Goal: Communication & Community: Share content

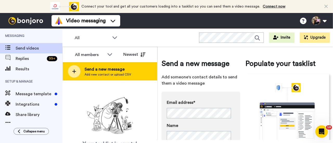
click at [79, 67] on div "Send a new message Add new contact or upload CSV" at bounding box center [110, 71] width 94 height 18
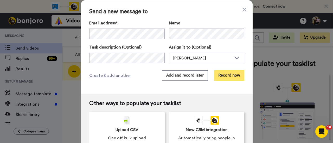
click at [220, 79] on button "Record now" at bounding box center [229, 76] width 30 height 10
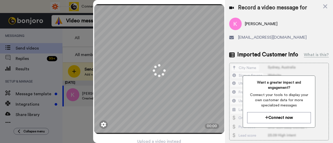
scroll to position [25, 0]
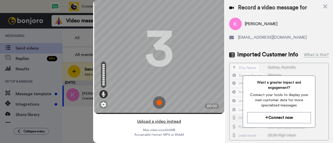
click at [167, 118] on button "Upload a video instead" at bounding box center [159, 121] width 47 height 7
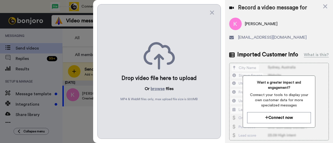
scroll to position [0, 0]
click at [159, 88] on button "browse" at bounding box center [158, 89] width 14 height 6
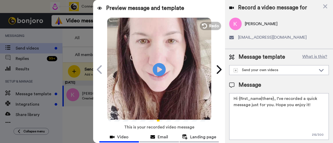
drag, startPoint x: 312, startPoint y: 105, endPoint x: 275, endPoint y: 100, distance: 36.8
click at [275, 100] on textarea "Hi {first_name|there}, I’ve recorded a quick message just for you. Hope you enj…" at bounding box center [279, 116] width 100 height 47
paste textarea "welcome to SLP Elevate! I created a video welcome for you! Feel free to click r…"
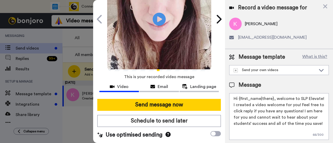
scroll to position [52, 0]
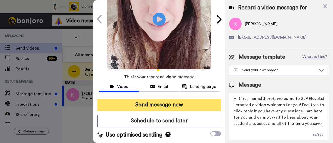
type textarea "Hi {first_name|there}, welcome to SLP Elevate! I created a video welcome for yo…"
click at [142, 104] on button "Send message now" at bounding box center [159, 105] width 124 height 12
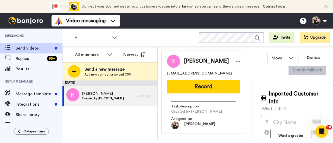
scroll to position [0, 0]
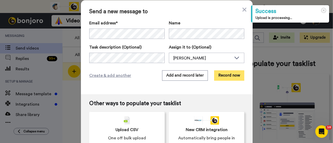
click at [221, 74] on button "Record now" at bounding box center [229, 76] width 30 height 10
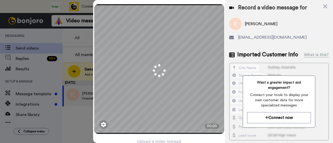
scroll to position [25, 0]
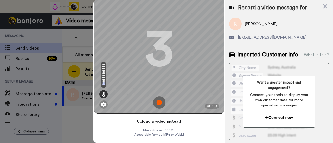
click at [164, 118] on button "Upload a video instead" at bounding box center [159, 121] width 47 height 7
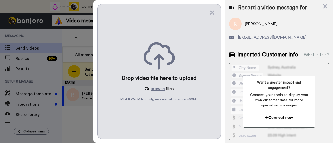
scroll to position [0, 0]
click at [161, 88] on button "browse" at bounding box center [158, 89] width 14 height 6
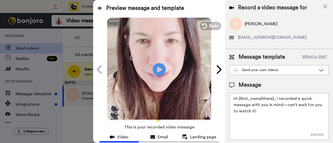
drag, startPoint x: 275, startPoint y: 112, endPoint x: 275, endPoint y: 99, distance: 12.5
click at [275, 99] on textarea "Hi {first_name|there}, I recorded a quick message with you in mind—can’t wait f…" at bounding box center [279, 116] width 100 height 47
paste textarea "welcome to SLP Elevate! I created a video welcome for you! Feel free to click r…"
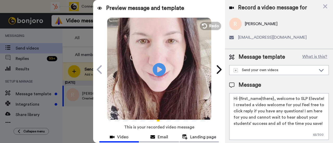
scroll to position [52, 0]
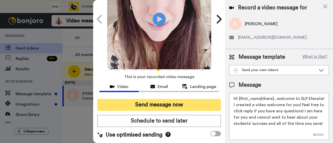
type textarea "Hi {first_name|there}, welcome to SLP Elevate! I created a video welcome for yo…"
click at [196, 106] on button "Send message now" at bounding box center [159, 105] width 124 height 12
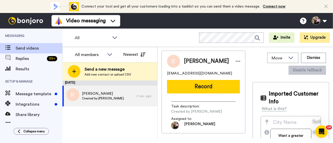
scroll to position [0, 0]
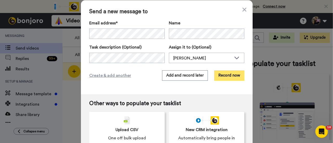
click at [219, 75] on button "Record now" at bounding box center [229, 76] width 30 height 10
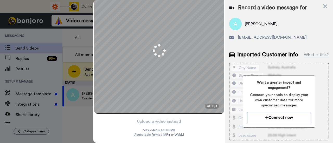
scroll to position [25, 0]
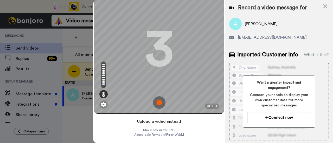
click at [175, 118] on button "Upload a video instead" at bounding box center [159, 121] width 47 height 7
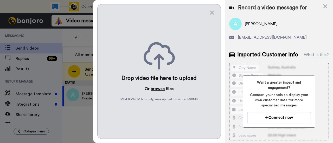
click at [163, 87] on button "browse" at bounding box center [158, 89] width 14 height 6
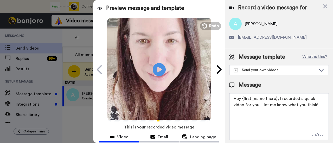
drag, startPoint x: 317, startPoint y: 106, endPoint x: 278, endPoint y: 95, distance: 40.1
click at [278, 95] on textarea "Hey {first_name|there}, I recorded a quick video for you—let me know what you t…" at bounding box center [279, 116] width 100 height 47
paste textarea "welcome to SLP Elevate! I created a video welcome for you! Feel free to click r…"
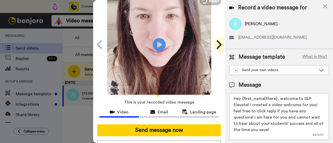
scroll to position [52, 0]
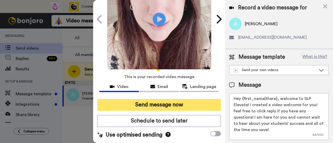
type textarea "Hey {first_name|there}, welcome to SLP Elevate! I created a video welcome for y…"
click at [191, 105] on button "Send message now" at bounding box center [159, 105] width 124 height 12
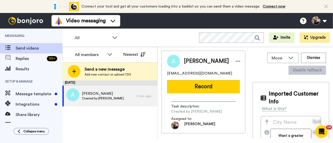
scroll to position [0, 0]
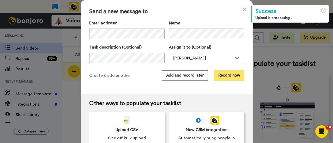
click at [222, 75] on button "Record now" at bounding box center [229, 76] width 30 height 10
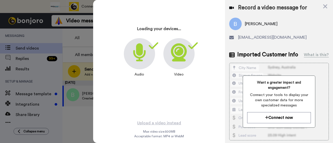
scroll to position [25, 0]
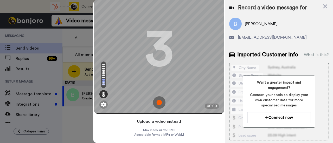
click at [173, 118] on button "Upload a video instead" at bounding box center [159, 121] width 47 height 7
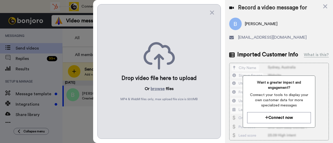
scroll to position [0, 0]
click at [161, 87] on button "browse" at bounding box center [158, 89] width 14 height 6
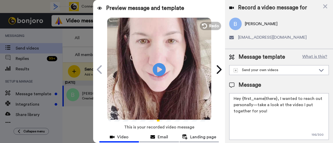
drag, startPoint x: 271, startPoint y: 109, endPoint x: 278, endPoint y: 100, distance: 11.6
click at [278, 100] on textarea "Hey {first_name|there}, I wanted to reach out personally—take a look at the vid…" at bounding box center [279, 116] width 100 height 47
paste textarea "welcome to SLP Elevate! I created a video welcome for you! Feel free to click r…"
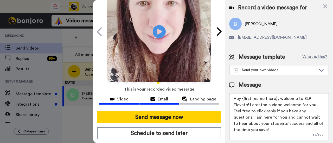
scroll to position [52, 0]
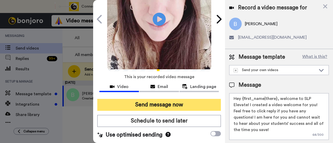
type textarea "Hey {first_name|there}, welcome to SLP Elevate! I created a video welcome for y…"
click at [161, 104] on button "Send message now" at bounding box center [159, 105] width 124 height 12
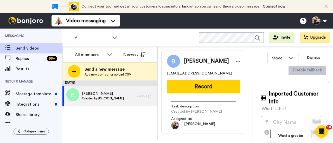
scroll to position [0, 0]
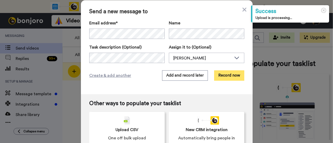
click at [223, 74] on button "Record now" at bounding box center [229, 76] width 30 height 10
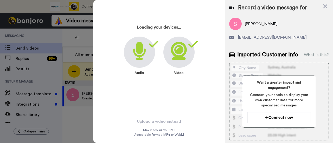
scroll to position [25, 0]
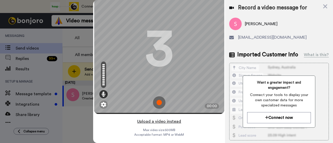
click at [173, 118] on button "Upload a video instead" at bounding box center [159, 121] width 47 height 7
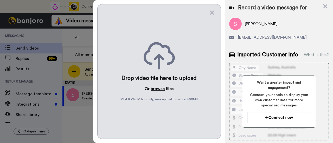
click at [159, 87] on button "browse" at bounding box center [158, 89] width 14 height 6
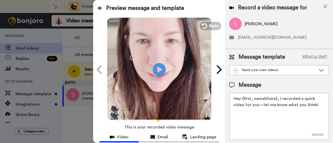
drag, startPoint x: 317, startPoint y: 103, endPoint x: 278, endPoint y: 96, distance: 39.5
click at [278, 96] on textarea "Hey {first_name|there}, I recorded a quick video for you—let me know what you t…" at bounding box center [279, 116] width 100 height 47
paste textarea "welcome to SLP Elevate! I created a video welcome for you! Feel free to click r…"
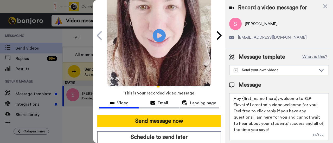
scroll to position [52, 0]
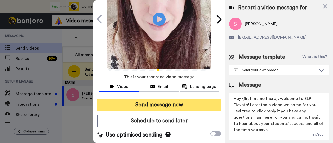
type textarea "Hey {first_name|there}, welcome to SLP Elevate! I created a video welcome for y…"
click at [164, 102] on button "Send message now" at bounding box center [159, 105] width 124 height 12
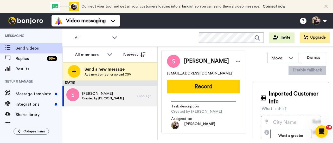
scroll to position [0, 0]
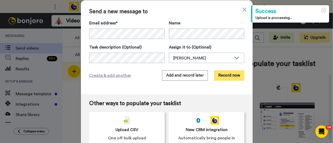
click at [229, 78] on button "Record now" at bounding box center [229, 76] width 30 height 10
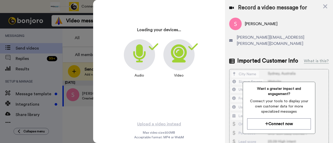
scroll to position [25, 0]
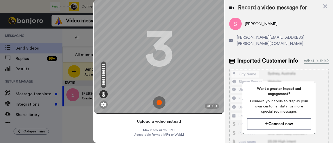
click at [158, 118] on button "Upload a video instead" at bounding box center [159, 121] width 47 height 7
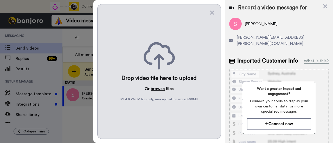
click at [153, 86] on button "browse" at bounding box center [158, 89] width 14 height 6
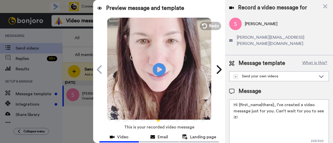
drag, startPoint x: 271, startPoint y: 113, endPoint x: 275, endPoint y: 99, distance: 14.1
click at [275, 100] on textarea "Hi {first_name|there}, I’ve created a video message just for you. Can’t wait fo…" at bounding box center [279, 123] width 100 height 47
paste textarea "welcome to SLP Elevate! I created a video welcome for you! Feel free to click r…"
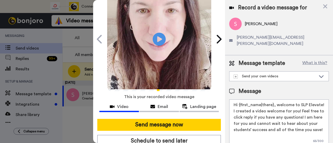
scroll to position [52, 0]
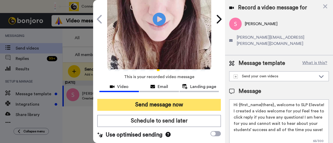
type textarea "Hi {first_name|there}, welcome to SLP Elevate! I created a video welcome for yo…"
click at [168, 101] on button "Send message now" at bounding box center [159, 105] width 124 height 12
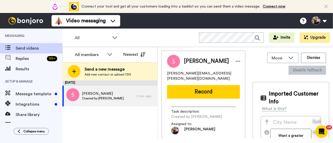
scroll to position [0, 0]
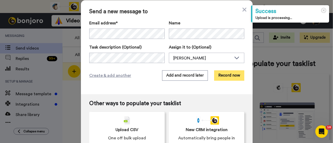
click at [219, 75] on button "Record now" at bounding box center [229, 76] width 30 height 10
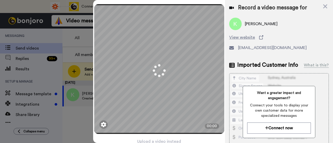
scroll to position [25, 0]
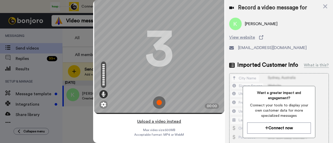
click at [155, 118] on button "Upload a video instead" at bounding box center [159, 121] width 47 height 7
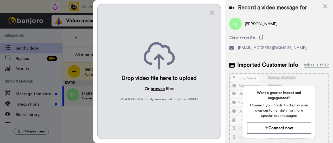
click at [159, 86] on button "browse" at bounding box center [158, 89] width 14 height 6
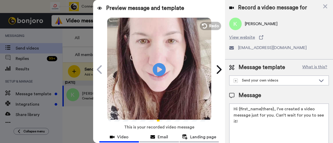
drag, startPoint x: 276, startPoint y: 120, endPoint x: 275, endPoint y: 109, distance: 11.5
click at [275, 109] on textarea "Hi {first_name|there}, I’ve created a video message just for you. Can’t wait fo…" at bounding box center [279, 127] width 100 height 47
paste textarea "welcome to SLP Elevate! I created a video welcome for you! Feel free to click r…"
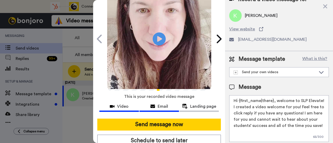
scroll to position [57, 0]
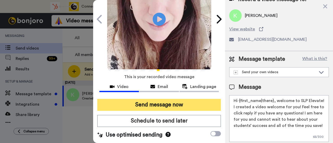
type textarea "Hi {first_name|there}, welcome to SLP Elevate! I created a video welcome for yo…"
click at [166, 101] on button "Send message now" at bounding box center [159, 105] width 124 height 12
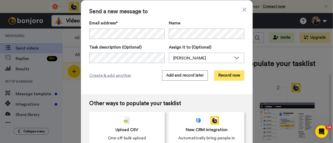
click at [230, 77] on button "Record now" at bounding box center [229, 76] width 30 height 10
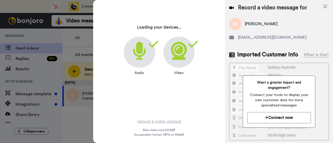
scroll to position [25, 0]
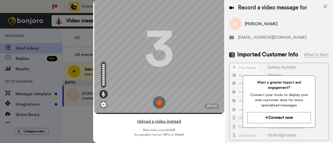
click at [170, 118] on button "Upload a video instead" at bounding box center [159, 121] width 47 height 7
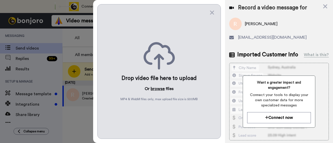
click at [159, 86] on button "browse" at bounding box center [158, 89] width 14 height 6
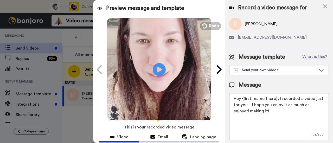
drag, startPoint x: 285, startPoint y: 112, endPoint x: 278, endPoint y: 99, distance: 14.4
click at [278, 99] on textarea "Hey {first_name|there}, I recorded a video just for you—I hope you enjoy it as …" at bounding box center [279, 116] width 100 height 47
paste textarea "welcome to SLP Elevate! I created a video welcome for you! Feel free to click r…"
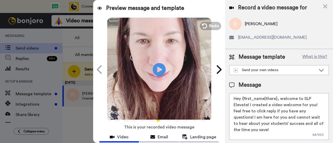
scroll to position [57, 0]
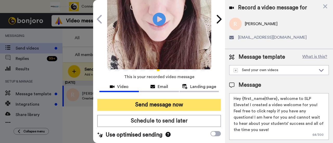
type textarea "Hey {first_name|there}, welcome to SLP Elevate! I created a video welcome for y…"
click at [180, 99] on button "Send message now" at bounding box center [159, 105] width 124 height 12
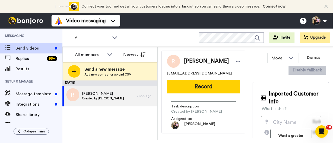
scroll to position [0, 0]
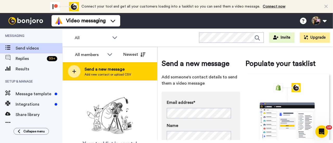
click at [128, 75] on span "Add new contact or upload CSV" at bounding box center [108, 75] width 47 height 4
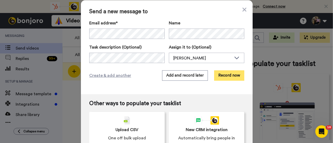
click at [228, 75] on button "Record now" at bounding box center [229, 76] width 30 height 10
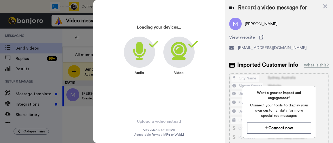
scroll to position [25, 0]
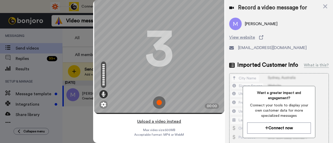
click at [165, 118] on button "Upload a video instead" at bounding box center [159, 121] width 47 height 7
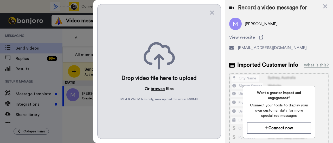
click at [153, 89] on button "browse" at bounding box center [158, 89] width 14 height 6
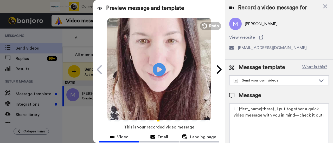
drag, startPoint x: 281, startPoint y: 124, endPoint x: 275, endPoint y: 110, distance: 15.1
click at [275, 110] on textarea "Hi {first_name|there}, I put together a quick video message with you in mind—ch…" at bounding box center [279, 127] width 100 height 47
paste textarea "welcome to SLP Elevate! I created a video welcome for you! Feel free to click r…"
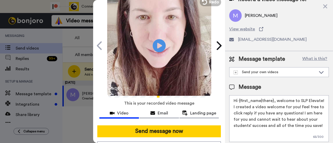
scroll to position [52, 0]
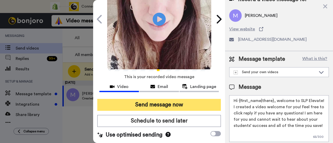
type textarea "Hi {first_name|there}, welcome to SLP Elevate! I created a video welcome for yo…"
click at [165, 104] on button "Send message now" at bounding box center [159, 105] width 124 height 12
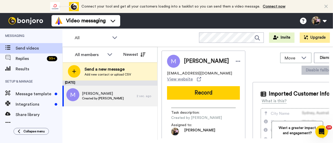
scroll to position [0, 0]
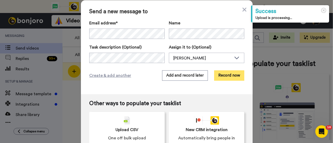
click at [219, 75] on button "Record now" at bounding box center [229, 76] width 30 height 10
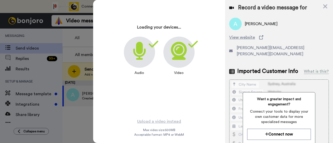
scroll to position [25, 0]
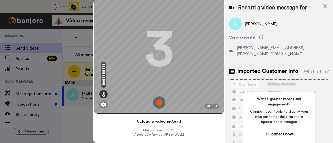
click at [176, 118] on button "Upload a video instead" at bounding box center [159, 121] width 47 height 7
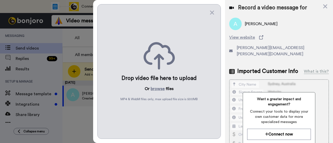
scroll to position [0, 0]
click at [158, 86] on button "browse" at bounding box center [158, 89] width 14 height 6
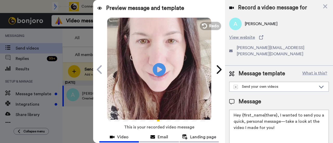
drag, startPoint x: 281, startPoint y: 124, endPoint x: 279, endPoint y: 110, distance: 13.7
click at [279, 110] on textarea "Hey {first_name|there}, I wanted to send you a quick, personal message—take a l…" at bounding box center [279, 133] width 100 height 47
paste textarea "welcome to SLP Elevate! I created a video welcome for you! Feel free to click r…"
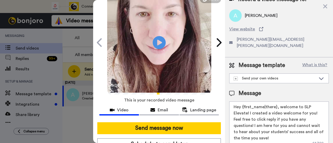
scroll to position [52, 0]
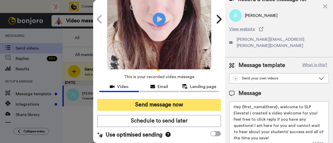
type textarea "Hey {first_name|there}, welcome to SLP Elevate! I created a video welcome for y…"
click at [179, 106] on button "Send message now" at bounding box center [159, 105] width 124 height 12
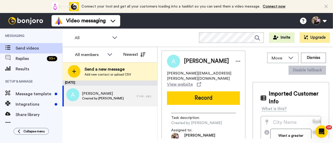
scroll to position [0, 0]
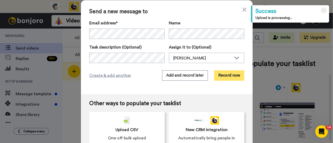
click at [227, 76] on button "Record now" at bounding box center [229, 76] width 30 height 10
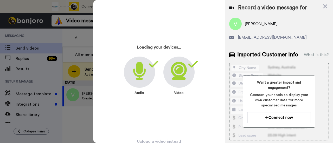
scroll to position [25, 0]
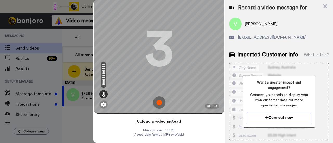
click at [166, 118] on button "Upload a video instead" at bounding box center [159, 121] width 47 height 7
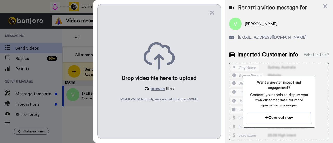
scroll to position [0, 0]
click at [154, 89] on button "browse" at bounding box center [158, 89] width 14 height 6
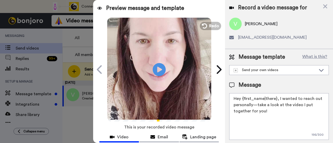
drag, startPoint x: 273, startPoint y: 112, endPoint x: 279, endPoint y: 101, distance: 12.6
click at [279, 101] on textarea "Hey {first_name|there}, I wanted to reach out personally—take a look at the vid…" at bounding box center [279, 116] width 100 height 47
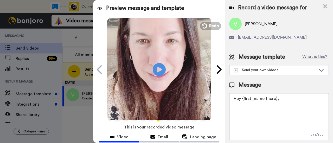
paste textarea "welcome to SLP Elevate! I created a video welcome for you! Feel free to click r…"
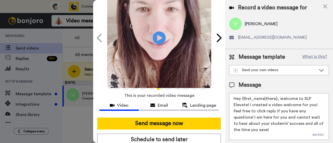
scroll to position [57, 0]
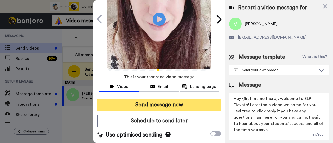
type textarea "Hey {first_name|there}, welcome to SLP Elevate! I created a video welcome for y…"
click at [143, 99] on button "Send message now" at bounding box center [159, 105] width 124 height 12
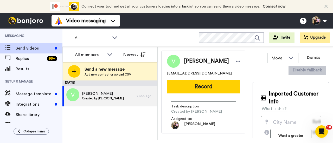
scroll to position [0, 0]
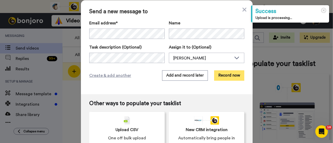
click at [232, 75] on button "Record now" at bounding box center [229, 76] width 30 height 10
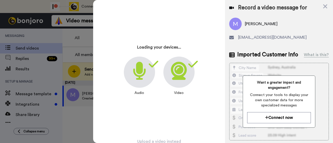
scroll to position [25, 0]
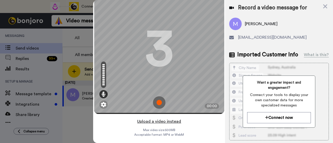
click at [177, 118] on button "Upload a video instead" at bounding box center [159, 121] width 47 height 7
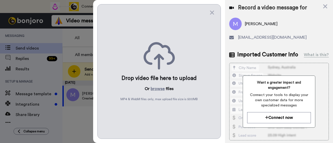
scroll to position [0, 0]
click at [158, 87] on button "browse" at bounding box center [158, 89] width 14 height 6
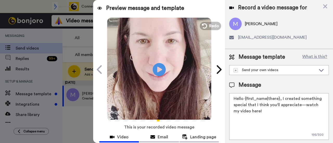
drag, startPoint x: 287, startPoint y: 114, endPoint x: 281, endPoint y: 100, distance: 15.0
click at [281, 100] on textarea "Hello {first_name|there}, I created something special that I think you'll appre…" at bounding box center [279, 116] width 100 height 47
paste textarea "welcome to SLP Elevate! I created a video welcome for you! Feel free to click r…"
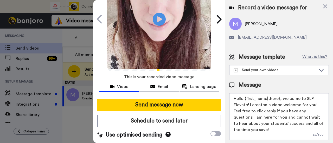
scroll to position [57, 0]
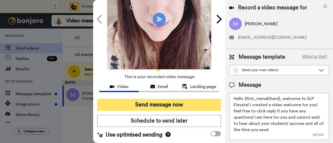
type textarea "Hello {first_name|there}, welcome to SLP Elevate! I created a video welcome for…"
click at [172, 99] on button "Send message now" at bounding box center [159, 105] width 124 height 12
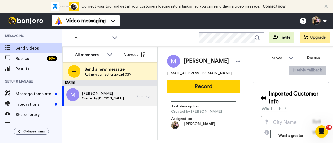
scroll to position [0, 0]
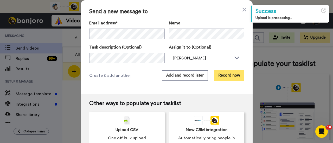
click at [232, 79] on button "Record now" at bounding box center [229, 76] width 30 height 10
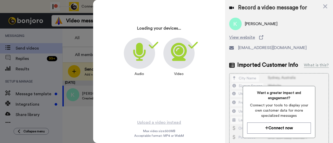
scroll to position [25, 0]
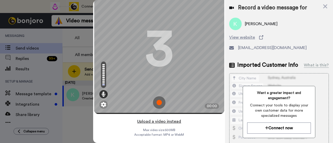
click at [155, 118] on button "Upload a video instead" at bounding box center [159, 121] width 47 height 7
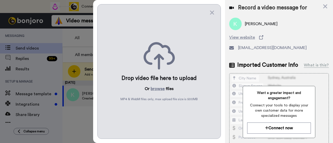
scroll to position [0, 0]
click at [161, 88] on button "browse" at bounding box center [158, 89] width 14 height 6
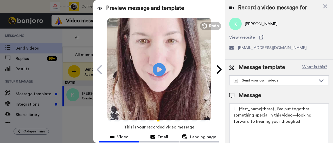
drag, startPoint x: 303, startPoint y: 121, endPoint x: 275, endPoint y: 111, distance: 29.4
click at [275, 111] on textarea "Hi {first_name|there}, I’ve put together something special in this video—lookin…" at bounding box center [279, 127] width 100 height 47
paste textarea "welcome to SLP Elevate! I created a video welcome for you! Feel free to click r…"
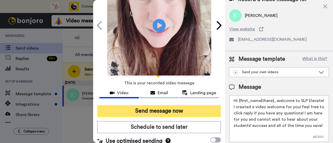
scroll to position [52, 0]
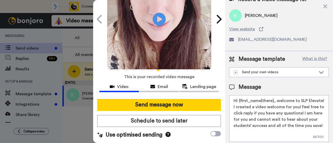
type textarea "Hi {first_name|there}, welcome to SLP Elevate! I created a video welcome for yo…"
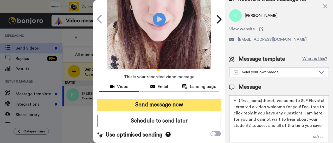
click at [173, 101] on button "Send message now" at bounding box center [159, 105] width 124 height 12
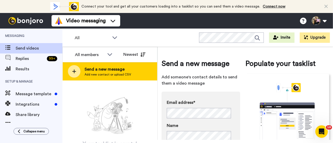
click at [117, 70] on span "Send a new message" at bounding box center [108, 69] width 47 height 6
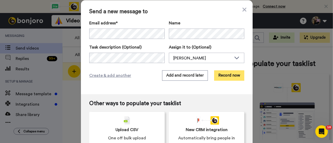
click at [222, 78] on button "Record now" at bounding box center [229, 76] width 30 height 10
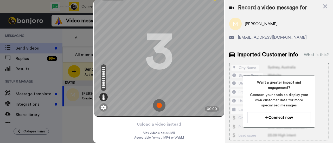
scroll to position [25, 0]
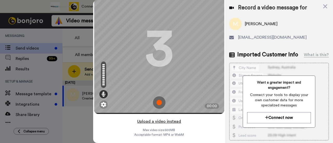
click at [174, 118] on button "Upload a video instead" at bounding box center [159, 121] width 47 height 7
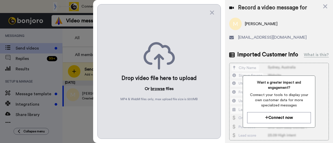
click at [155, 88] on button "browse" at bounding box center [158, 89] width 14 height 6
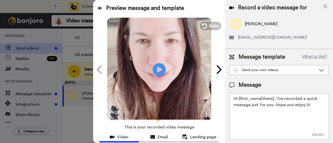
drag, startPoint x: 290, startPoint y: 104, endPoint x: 275, endPoint y: 99, distance: 15.1
click at [275, 99] on textarea "Hi {first_name|there}, I’ve recorded a quick message just for you. Hope you enj…" at bounding box center [279, 116] width 100 height 47
paste textarea "welcome to SLP Elevate! I created a video welcome for you! Feel free to click r…"
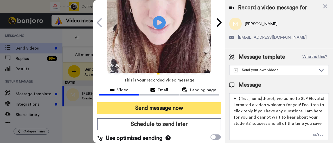
scroll to position [52, 0]
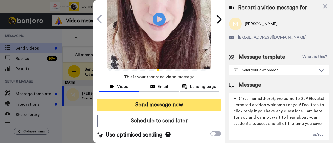
type textarea "Hi {first_name|there}, welcome to SLP Elevate! I created a video welcome for yo…"
click at [172, 101] on button "Send message now" at bounding box center [159, 105] width 124 height 12
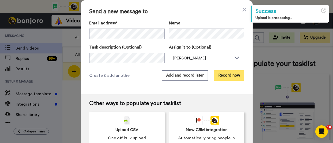
click at [237, 77] on button "Record now" at bounding box center [229, 76] width 30 height 10
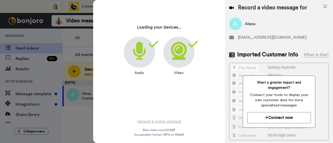
scroll to position [25, 0]
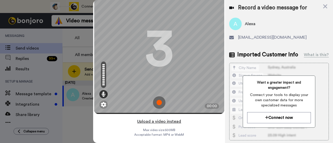
click at [178, 118] on button "Upload a video instead" at bounding box center [159, 121] width 47 height 7
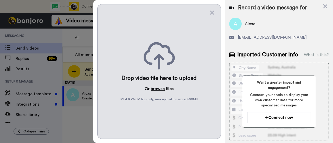
click at [161, 89] on button "browse" at bounding box center [158, 89] width 14 height 6
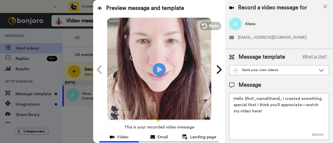
drag, startPoint x: 276, startPoint y: 117, endPoint x: 281, endPoint y: 97, distance: 20.3
click at [281, 97] on textarea "Hello {first_name|there}, I created something special that I think you'll appre…" at bounding box center [279, 116] width 100 height 47
paste textarea "welcome to SLP Elevate! I created a video welcome for you! Feel free to click r…"
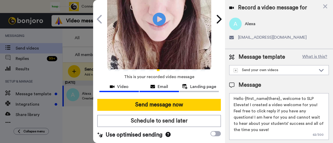
scroll to position [52, 0]
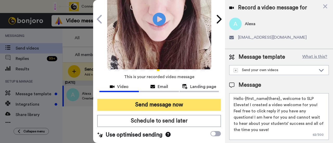
type textarea "Hello {first_name|there}, welcome to SLP Elevate! I created a video welcome for…"
click at [150, 102] on button "Send message now" at bounding box center [159, 105] width 124 height 12
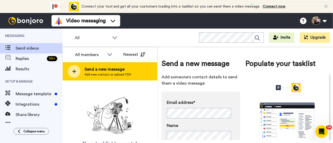
click at [122, 64] on div "Send a new message Add new contact or upload CSV" at bounding box center [110, 71] width 94 height 18
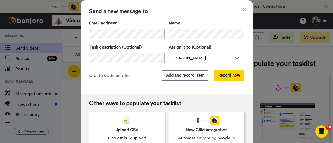
click at [237, 83] on div "Send a new message to Email address* No search result for ‘ [EMAIL_ADDRESS][DOM…" at bounding box center [167, 47] width 172 height 94
click at [237, 75] on button "Record now" at bounding box center [229, 76] width 30 height 10
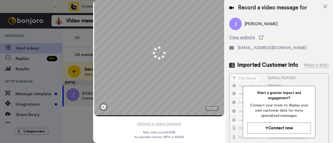
scroll to position [25, 0]
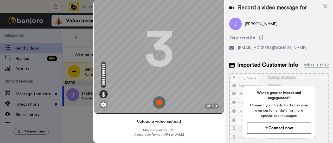
click at [175, 118] on button "Upload a video instead" at bounding box center [159, 121] width 47 height 7
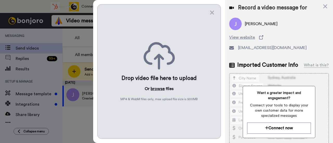
click at [160, 88] on button "browse" at bounding box center [158, 89] width 14 height 6
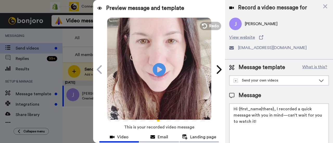
drag, startPoint x: 275, startPoint y: 122, endPoint x: 275, endPoint y: 110, distance: 11.5
click at [275, 110] on textarea "Hi {first_name|there}, I recorded a quick message with you in mind—can’t wait f…" at bounding box center [279, 127] width 100 height 47
paste textarea "welcome to SLP Elevate! I created a video welcome for you! Feel free to click r…"
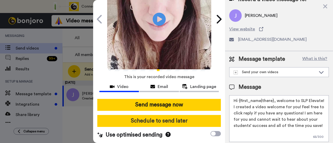
scroll to position [57, 0]
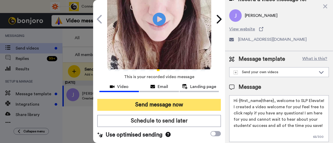
type textarea "Hi {first_name|there}, welcome to SLP Elevate! I created a video welcome for yo…"
click at [172, 99] on button "Send message now" at bounding box center [159, 105] width 124 height 12
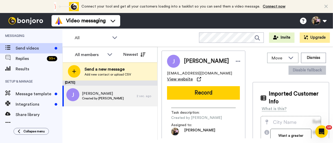
scroll to position [0, 0]
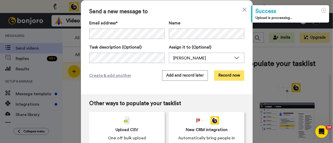
click at [225, 78] on button "Record now" at bounding box center [229, 76] width 30 height 10
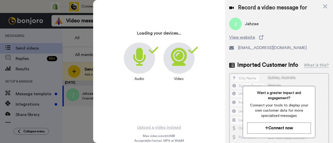
scroll to position [25, 0]
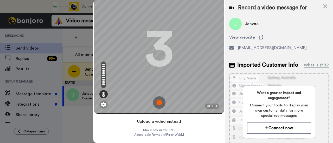
click at [173, 118] on button "Upload a video instead" at bounding box center [159, 121] width 47 height 7
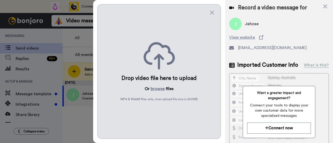
scroll to position [0, 0]
click at [160, 86] on button "browse" at bounding box center [158, 89] width 14 height 6
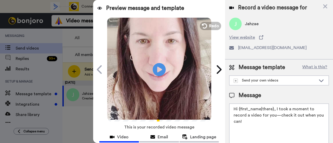
drag, startPoint x: 265, startPoint y: 124, endPoint x: 275, endPoint y: 112, distance: 15.7
click at [275, 112] on textarea "Hi {first_name|there}, I took a moment to record a video for you—check it out w…" at bounding box center [279, 127] width 100 height 47
paste textarea "welcome to SLP Elevate! I created a video welcome for you! Feel free to click r…"
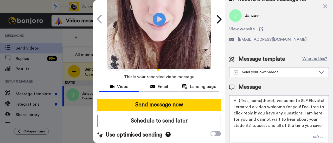
scroll to position [57, 0]
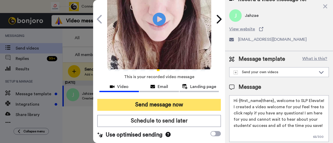
type textarea "Hi {first_name|there}, welcome to SLP Elevate! I created a video welcome for yo…"
click at [167, 101] on button "Send message now" at bounding box center [159, 105] width 124 height 12
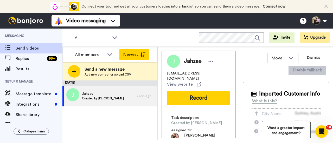
scroll to position [0, 0]
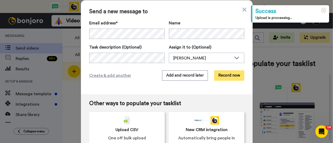
click at [224, 75] on button "Record now" at bounding box center [229, 76] width 30 height 10
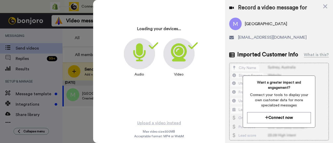
scroll to position [25, 0]
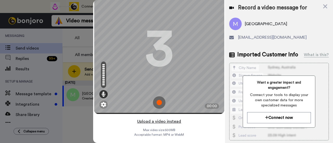
click at [175, 118] on button "Upload a video instead" at bounding box center [159, 121] width 47 height 7
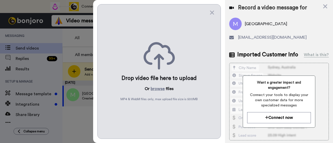
scroll to position [0, 0]
click at [158, 88] on button "browse" at bounding box center [158, 89] width 14 height 6
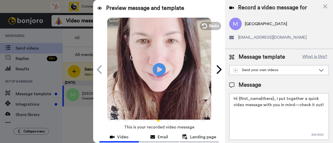
drag, startPoint x: 255, startPoint y: 112, endPoint x: 276, endPoint y: 98, distance: 25.7
click at [276, 98] on textarea "Hi {first_name|there}, I put together a quick video message with you in mind—ch…" at bounding box center [279, 116] width 100 height 47
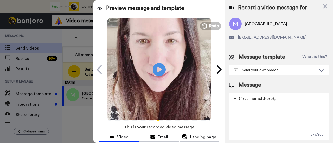
paste textarea "welcome to SLP Elevate! I created a video welcome for you! Feel free to click r…"
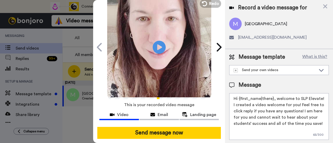
scroll to position [57, 0]
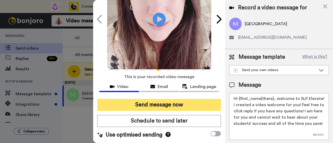
type textarea "Hi {first_name|there}, welcome to SLP Elevate! I created a video welcome for yo…"
click at [158, 99] on button "Send message now" at bounding box center [159, 105] width 124 height 12
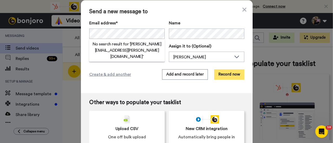
click at [232, 75] on button "Record now" at bounding box center [229, 74] width 30 height 10
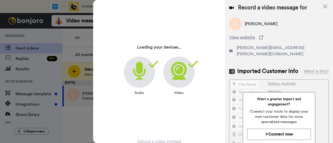
scroll to position [25, 0]
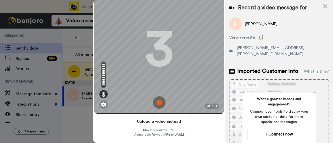
click at [168, 118] on button "Upload a video instead" at bounding box center [159, 121] width 47 height 7
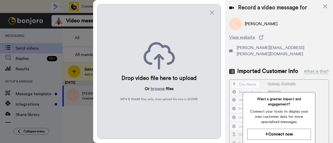
scroll to position [0, 0]
click at [157, 90] on button "browse" at bounding box center [158, 89] width 14 height 6
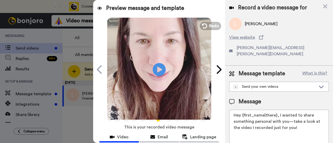
drag, startPoint x: 299, startPoint y: 121, endPoint x: 278, endPoint y: 112, distance: 23.2
click at [278, 112] on textarea "Hey {first_name|there}, I wanted to share something personal with you—take a lo…" at bounding box center [279, 133] width 100 height 47
paste textarea "welcome to SLP Elevate! I created a video welcome for you! Feel free to click r…"
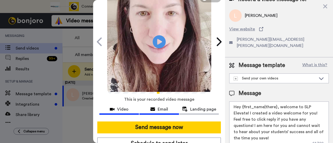
scroll to position [57, 0]
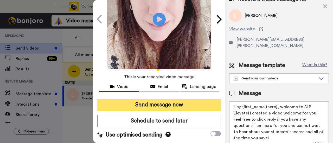
type textarea "Hey {first_name|there}, welcome to SLP Elevate! I created a video welcome for y…"
click at [170, 99] on button "Send message now" at bounding box center [159, 105] width 124 height 12
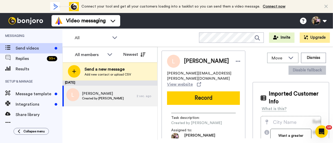
scroll to position [0, 0]
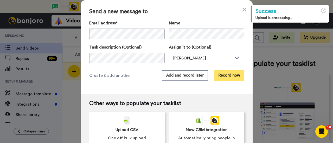
click at [228, 74] on button "Record now" at bounding box center [229, 76] width 30 height 10
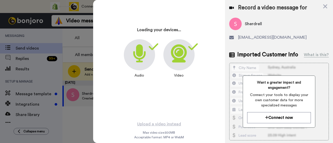
scroll to position [25, 0]
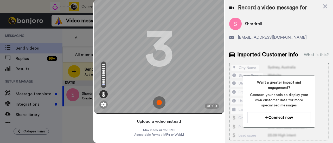
click at [174, 118] on button "Upload a video instead" at bounding box center [159, 121] width 47 height 7
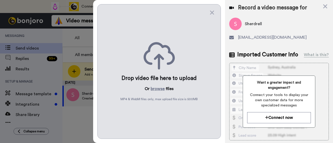
scroll to position [0, 0]
click at [162, 87] on button "browse" at bounding box center [158, 89] width 14 height 6
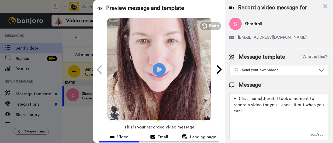
drag, startPoint x: 279, startPoint y: 113, endPoint x: 275, endPoint y: 97, distance: 16.5
click at [275, 97] on textarea "Hi {first_name|there}, I took a moment to record a video for you—check it out w…" at bounding box center [279, 116] width 100 height 47
paste textarea "welcome to SLP Elevate! I created a video welcome for you! Feel free to click r…"
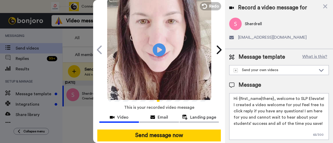
scroll to position [57, 0]
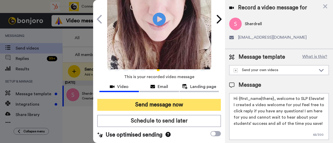
type textarea "Hi {first_name|there}, welcome to SLP Elevate! I created a video welcome for yo…"
click at [172, 99] on button "Send message now" at bounding box center [159, 105] width 124 height 12
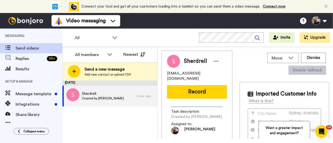
scroll to position [0, 0]
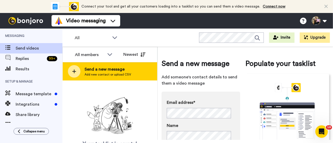
click at [108, 77] on span "Add new contact or upload CSV" at bounding box center [108, 75] width 47 height 4
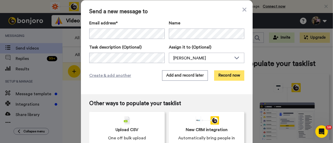
click at [226, 76] on button "Record now" at bounding box center [229, 76] width 30 height 10
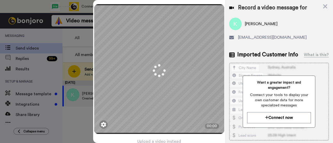
scroll to position [25, 0]
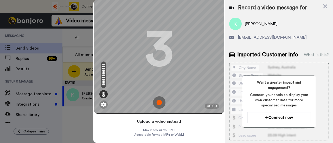
click at [177, 118] on button "Upload a video instead" at bounding box center [159, 121] width 47 height 7
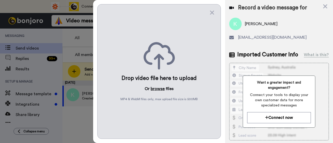
click at [158, 87] on button "browse" at bounding box center [158, 89] width 14 height 6
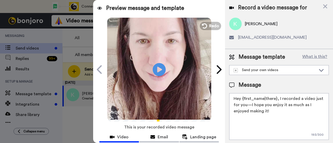
drag, startPoint x: 286, startPoint y: 110, endPoint x: 278, endPoint y: 99, distance: 13.1
click at [278, 99] on textarea "Hey {first_name|there}, I recorded a video just for you—I hope you enjoy it as …" at bounding box center [279, 116] width 100 height 47
paste textarea "welcome to SLP Elevate! I created a video welcome for you! Feel free to click r…"
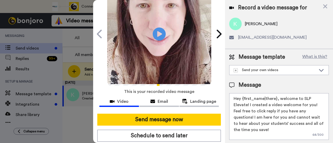
scroll to position [52, 0]
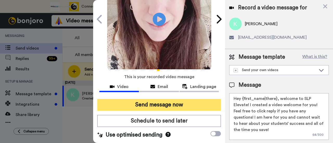
type textarea "Hey {first_name|there}, welcome to SLP Elevate! I created a video welcome for y…"
click at [174, 100] on button "Send message now" at bounding box center [159, 105] width 124 height 12
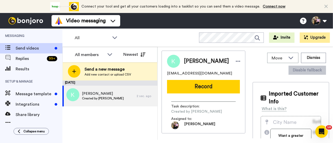
scroll to position [0, 0]
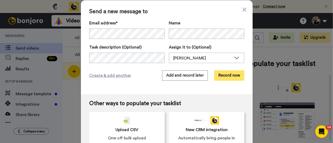
click at [233, 76] on button "Record now" at bounding box center [229, 76] width 30 height 10
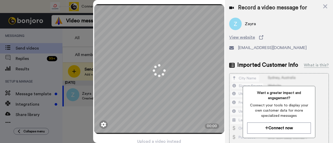
scroll to position [25, 0]
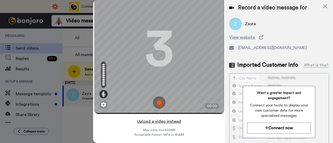
click at [174, 118] on button "Upload a video instead" at bounding box center [159, 121] width 47 height 7
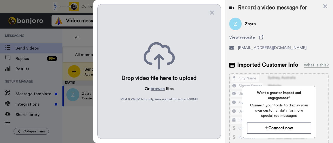
scroll to position [0, 0]
click at [159, 89] on button "browse" at bounding box center [158, 89] width 14 height 6
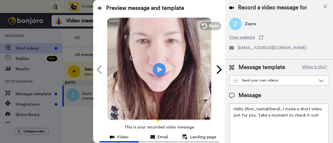
drag, startPoint x: 316, startPoint y: 114, endPoint x: 281, endPoint y: 107, distance: 36.1
click at [281, 107] on textarea "Hello {first_name|there}, I made a short video just for you. Take a moment to c…" at bounding box center [279, 127] width 100 height 47
paste textarea "welcome to SLP Elevate! I created a video welcome for you! Feel free to click r…"
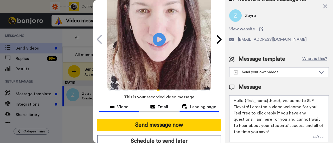
scroll to position [57, 0]
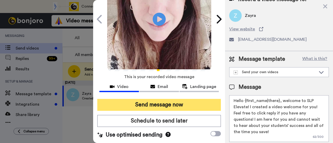
type textarea "Hello {first_name|there}, welcome to SLP Elevate! I created a video welcome for…"
click at [188, 99] on button "Send message now" at bounding box center [159, 105] width 124 height 12
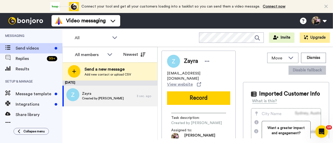
scroll to position [0, 0]
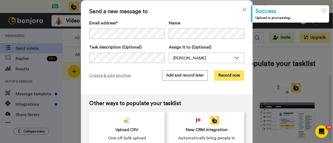
click at [235, 74] on button "Record now" at bounding box center [229, 76] width 30 height 10
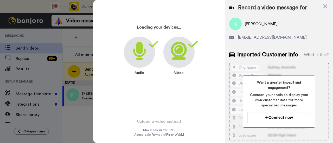
scroll to position [25, 0]
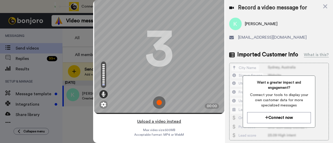
click at [175, 118] on button "Upload a video instead" at bounding box center [159, 121] width 47 height 7
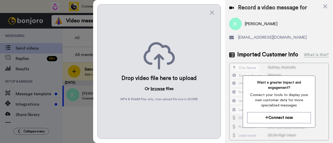
click at [155, 88] on button "browse" at bounding box center [158, 89] width 14 height 6
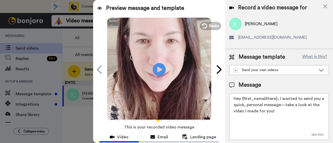
drag, startPoint x: 286, startPoint y: 114, endPoint x: 278, endPoint y: 98, distance: 17.9
click at [278, 98] on textarea "Hey {first_name|there}, I wanted to send you a quick, personal message—take a l…" at bounding box center [279, 116] width 100 height 47
paste textarea "welcome to SLP Elevate! I created a video welcome for you! Feel free to click r…"
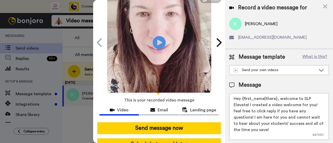
scroll to position [52, 0]
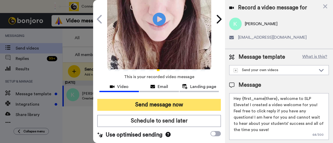
type textarea "Hey {first_name|there}, welcome to SLP Elevate! I created a video welcome for y…"
click at [192, 107] on button "Send message now" at bounding box center [159, 105] width 124 height 12
